Goal: Find specific page/section: Find specific page/section

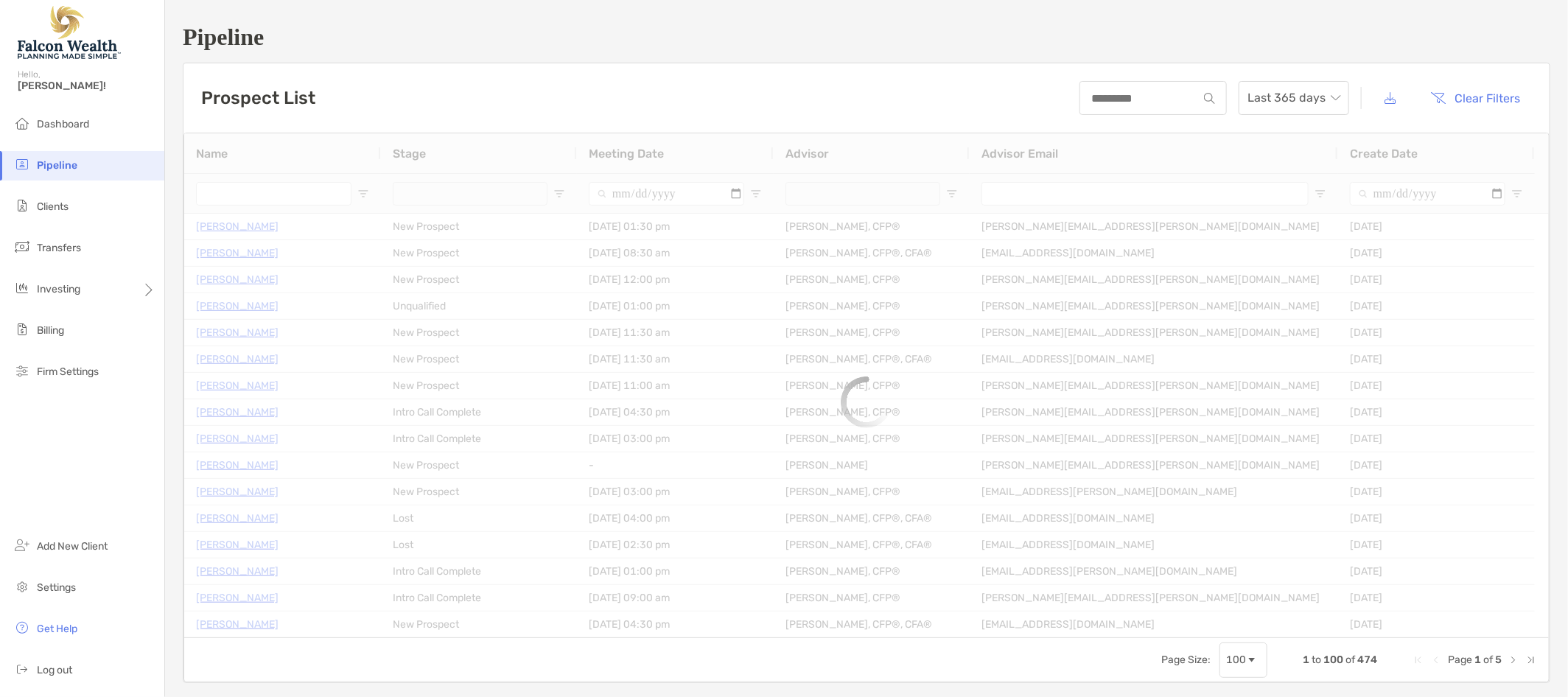
type input "**********"
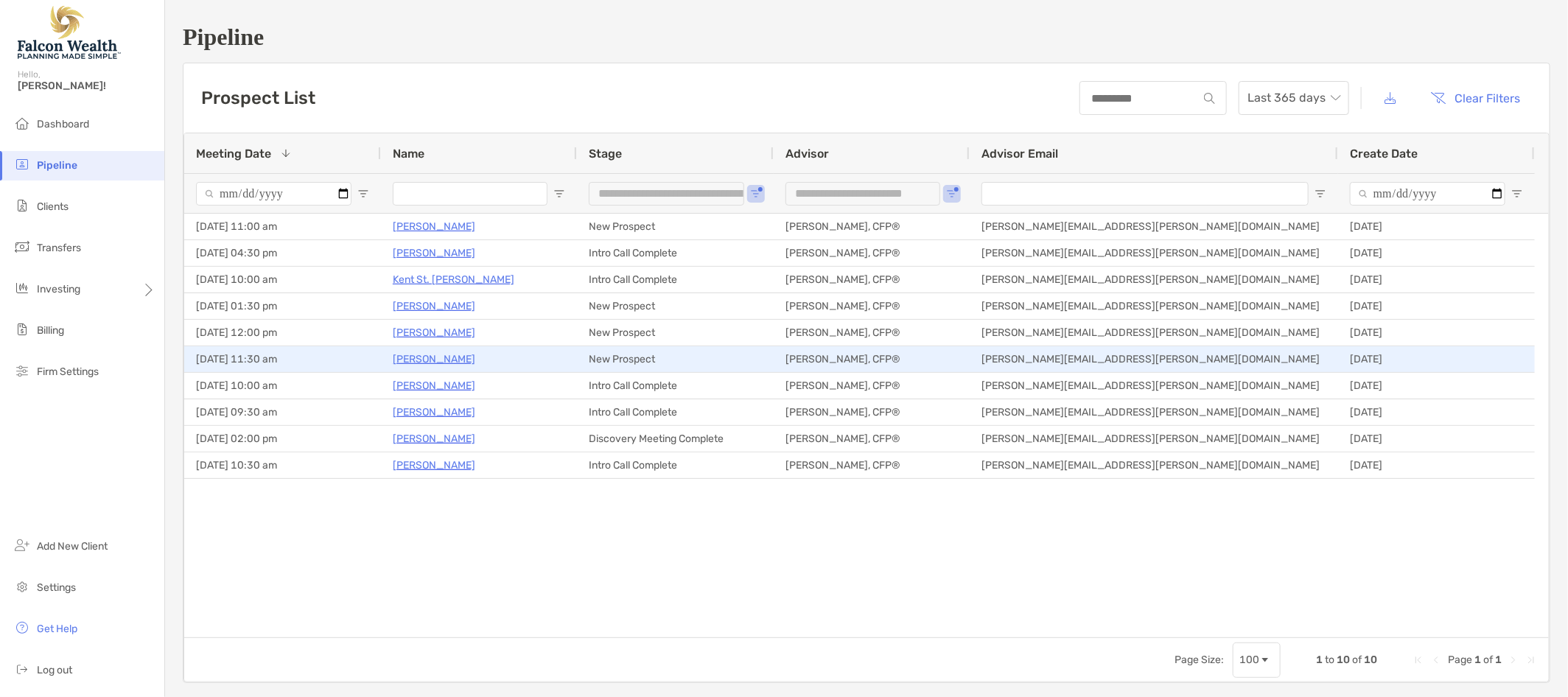
click at [475, 362] on p "[PERSON_NAME]" at bounding box center [433, 359] width 83 height 19
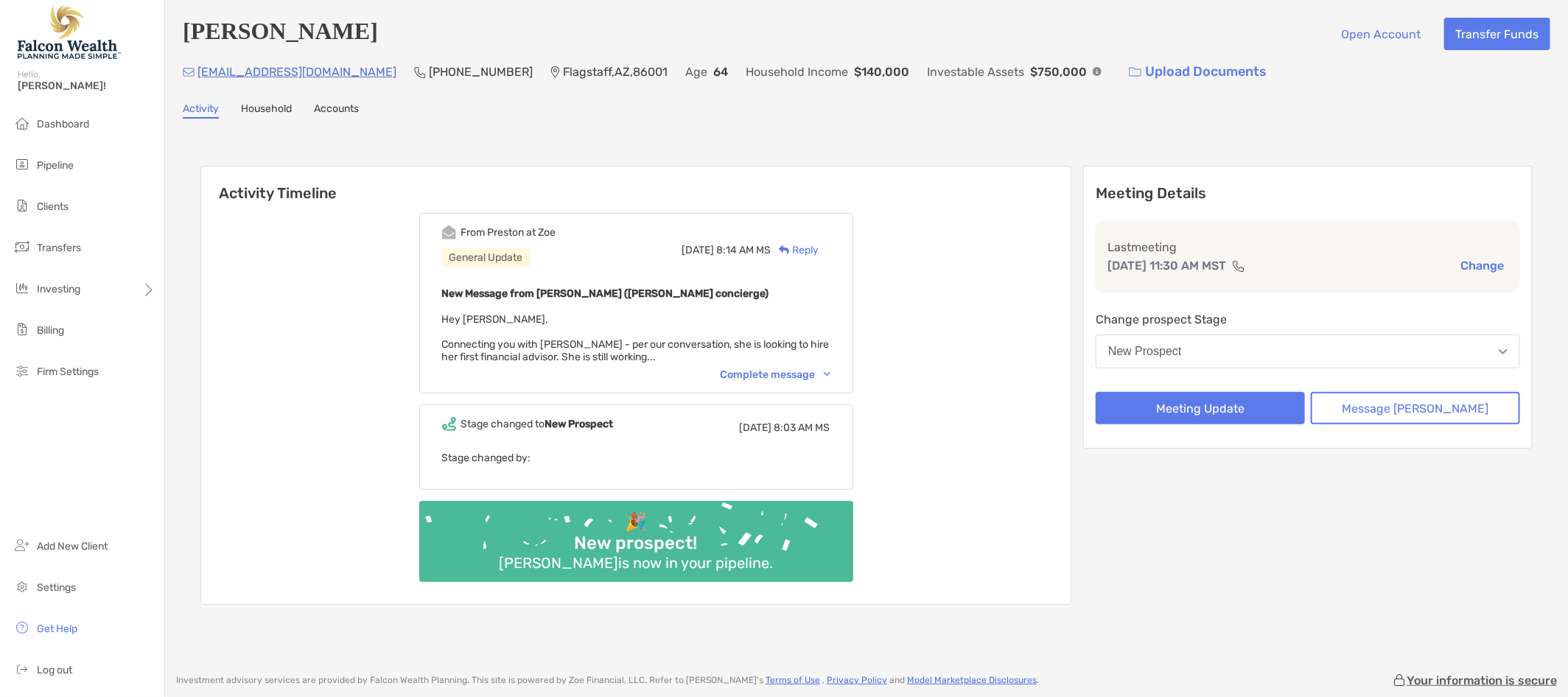
click at [853, 370] on div "From Preston at Zoe General Update [DATE] 8:14 AM MS Reply New Message from [PE…" at bounding box center [636, 303] width 434 height 181
click at [830, 372] on img at bounding box center [827, 374] width 7 height 4
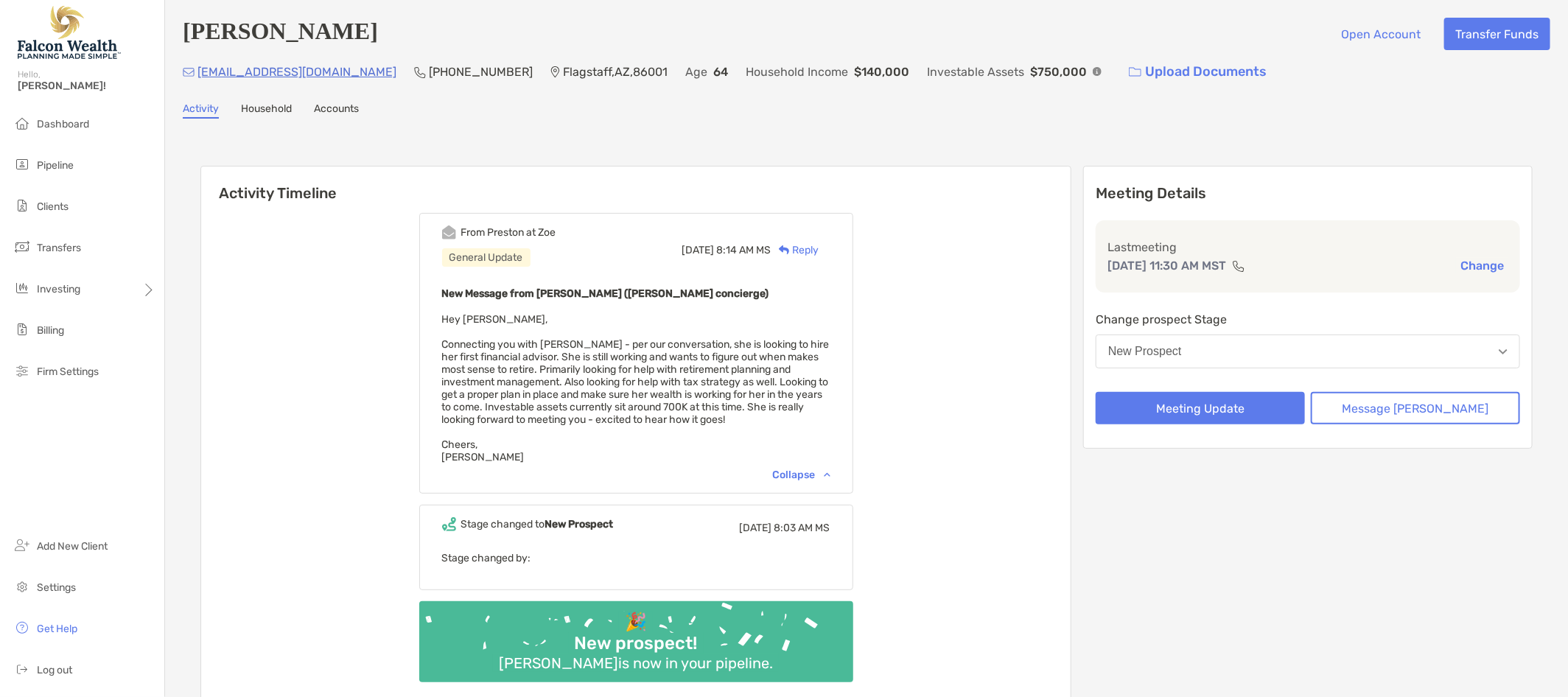
click at [1497, 594] on div "Meeting Details Last meeting Oct 3, 11:30 AM MST Change Change prospect Stage N…" at bounding box center [1308, 435] width 449 height 539
click at [347, 334] on div "From Preston at Zoe General Update Tue, Sep 30 8:14 AM MS Reply New Message fro…" at bounding box center [636, 454] width 869 height 503
